Goal: Check status: Check status

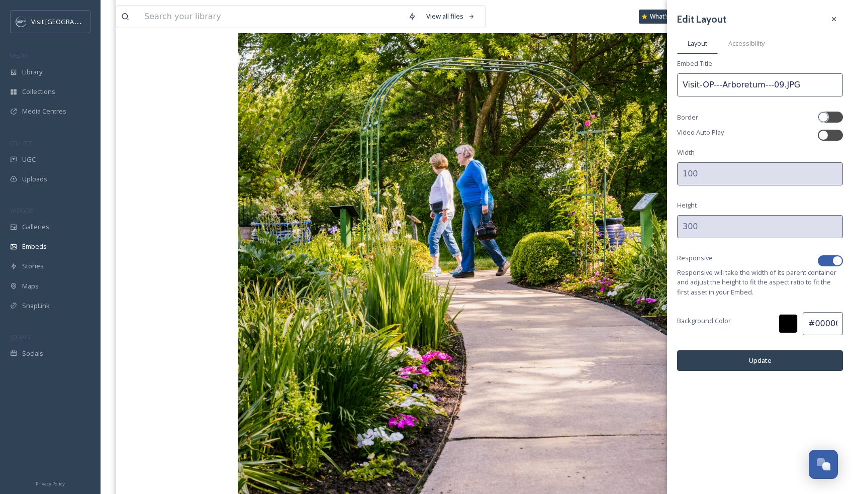
scroll to position [872, 0]
click at [824, 259] on div at bounding box center [825, 260] width 7 height 5
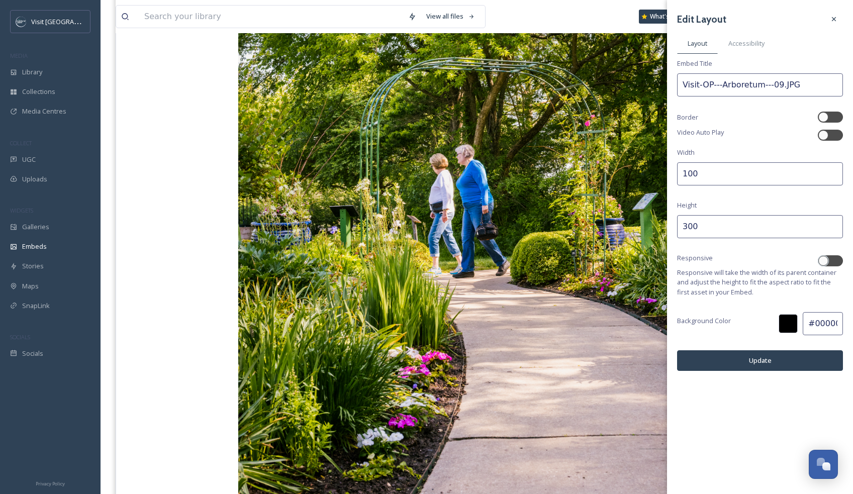
click at [704, 175] on input "100" at bounding box center [760, 173] width 166 height 23
click at [827, 258] on div at bounding box center [823, 261] width 10 height 10
checkbox input "true"
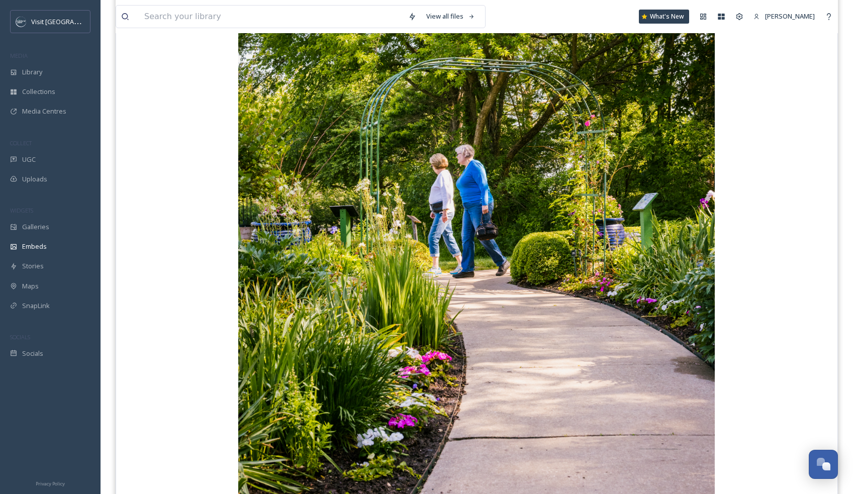
drag, startPoint x: 594, startPoint y: 196, endPoint x: 40, endPoint y: 114, distance: 560.4
click at [40, 114] on span "Media Centres" at bounding box center [44, 112] width 44 height 10
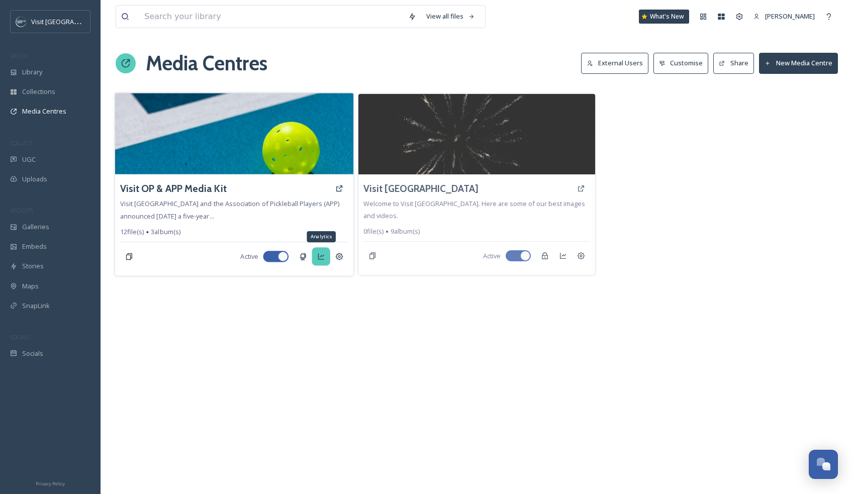
click at [324, 259] on icon at bounding box center [321, 257] width 7 height 6
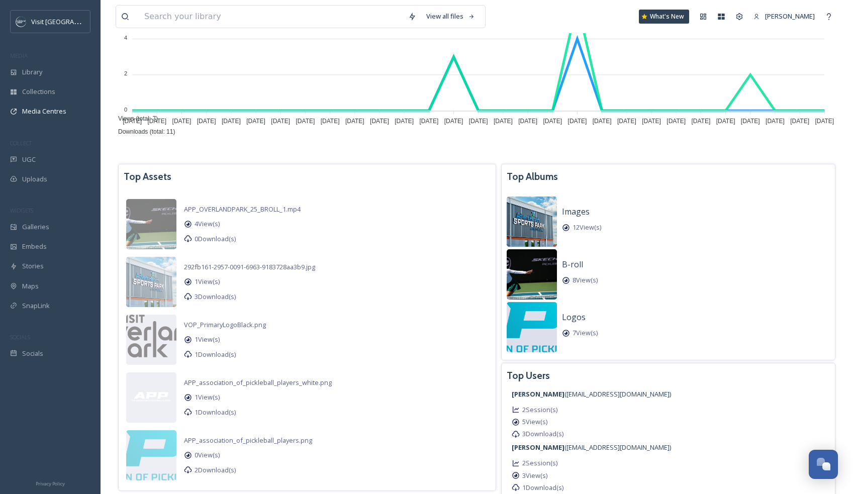
scroll to position [179, 0]
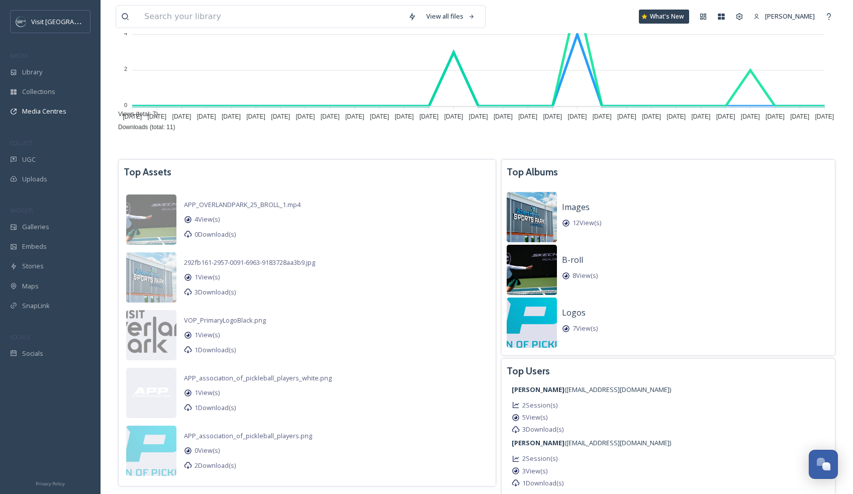
click at [598, 279] on span "8 View(s)" at bounding box center [584, 276] width 25 height 10
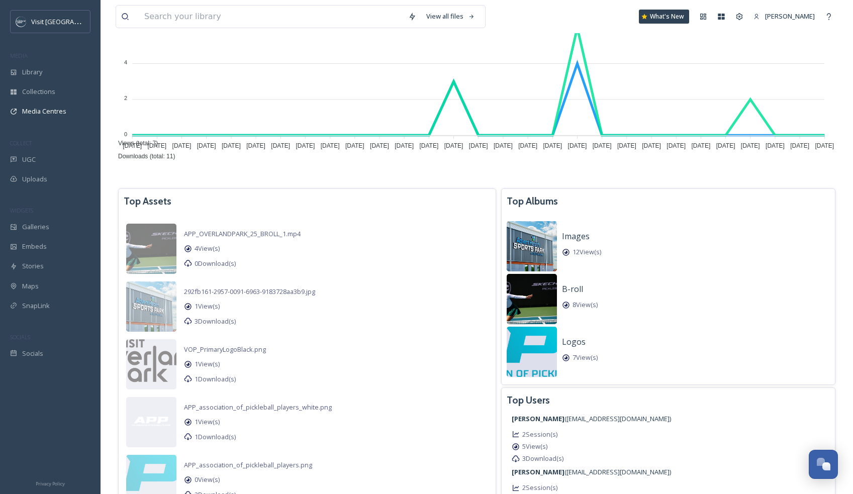
scroll to position [141, 0]
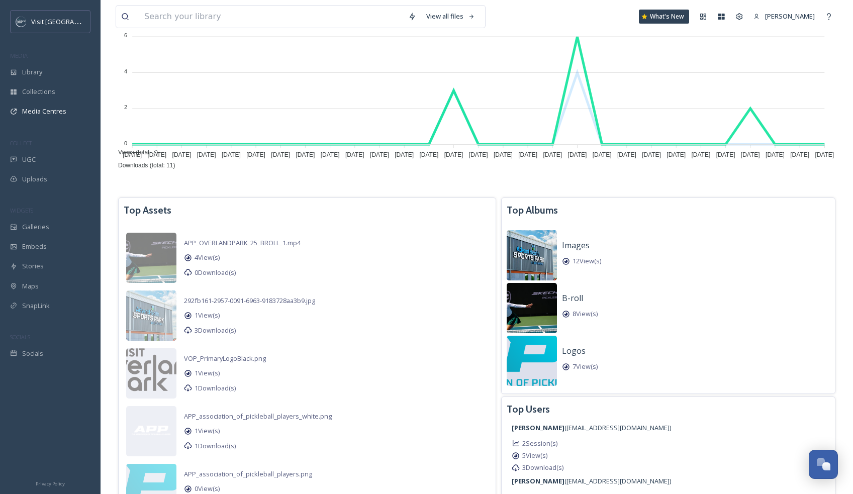
click at [175, 169] on span "Downloads (total: 11)" at bounding box center [143, 165] width 64 height 7
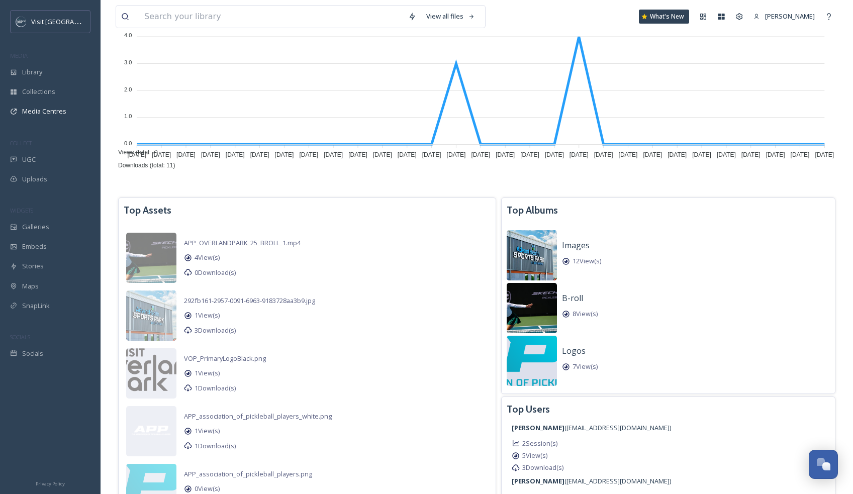
click at [158, 156] on span "Views (total: 7)" at bounding box center [134, 152] width 47 height 7
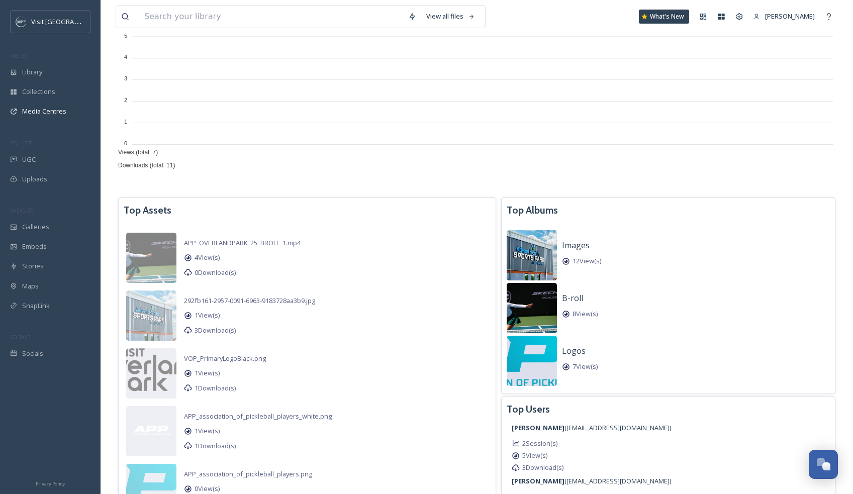
click at [175, 165] on span "Downloads (total: 11)" at bounding box center [143, 165] width 64 height 7
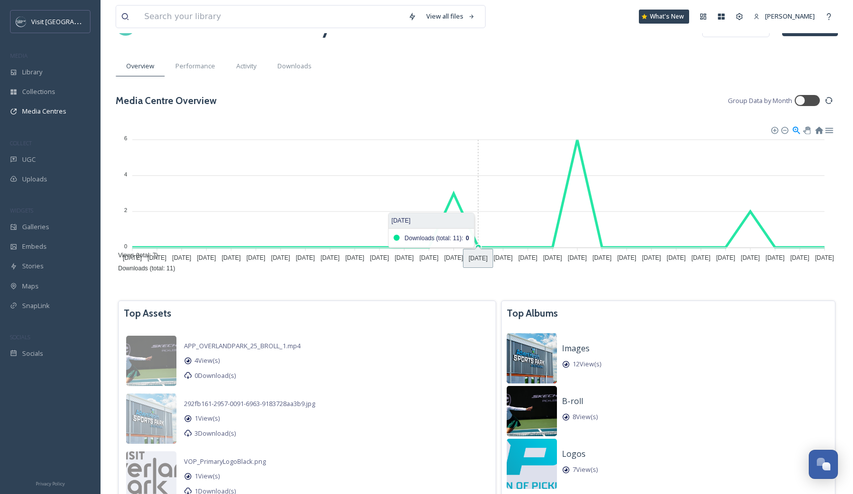
scroll to position [0, 0]
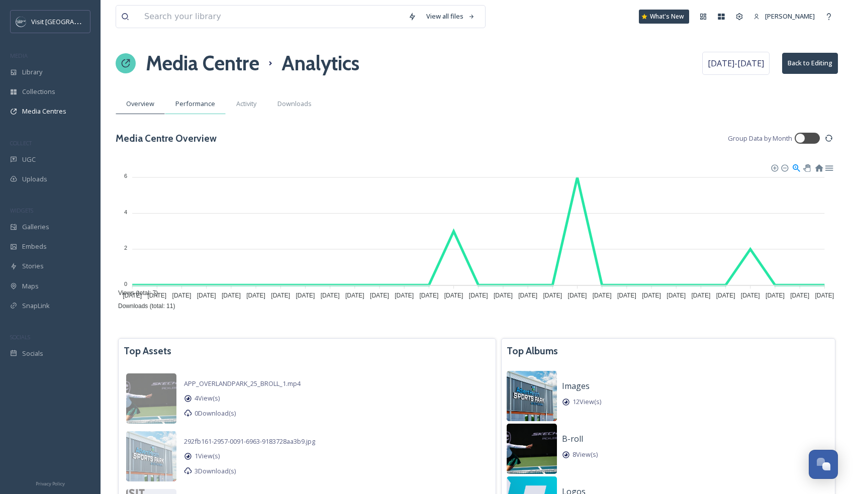
click at [184, 105] on span "Performance" at bounding box center [195, 104] width 40 height 10
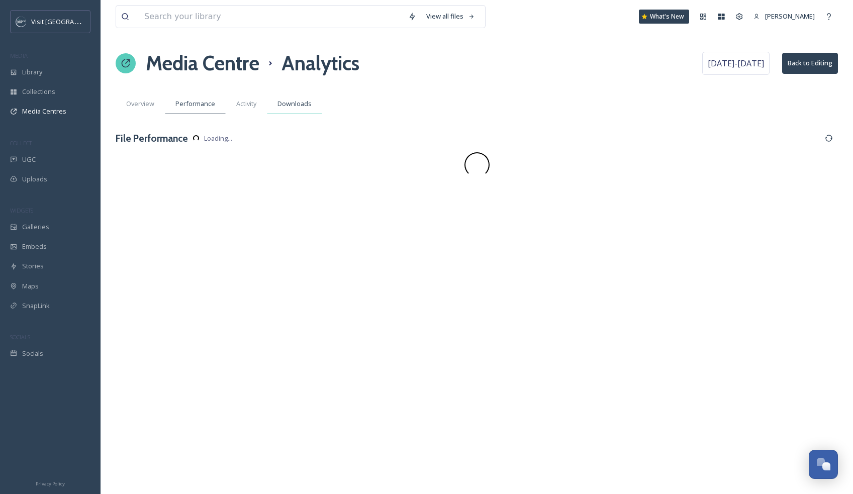
click at [298, 106] on span "Downloads" at bounding box center [294, 104] width 34 height 10
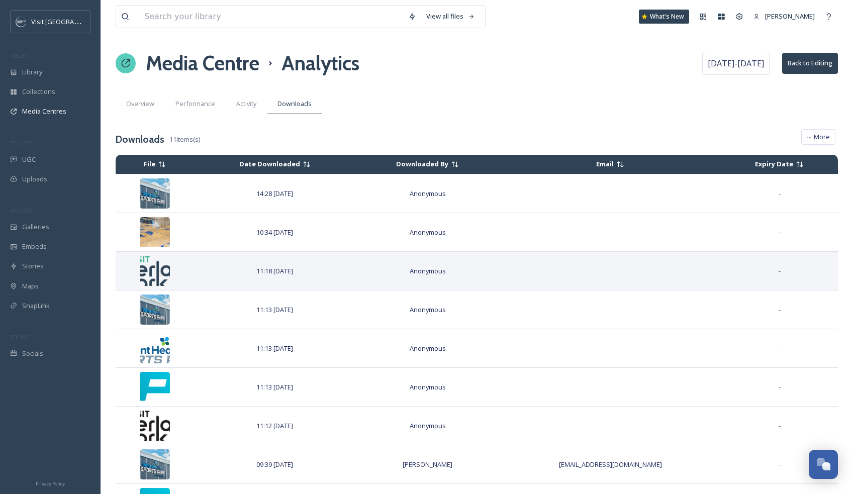
click at [284, 266] on span "11:18 [DATE]" at bounding box center [274, 270] width 37 height 9
